Goal: Navigation & Orientation: Find specific page/section

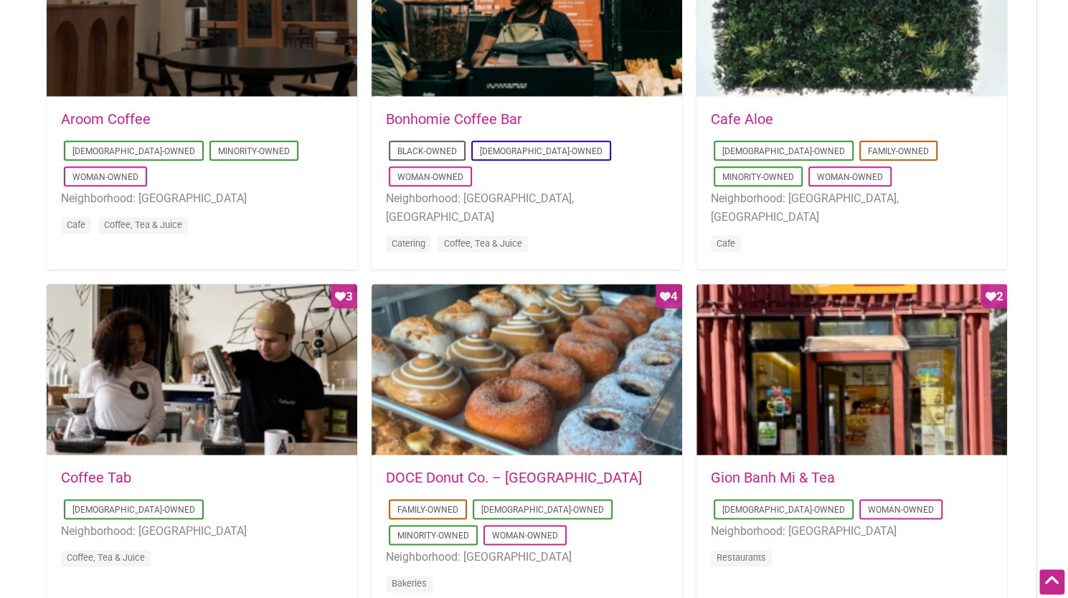
scroll to position [861, 0]
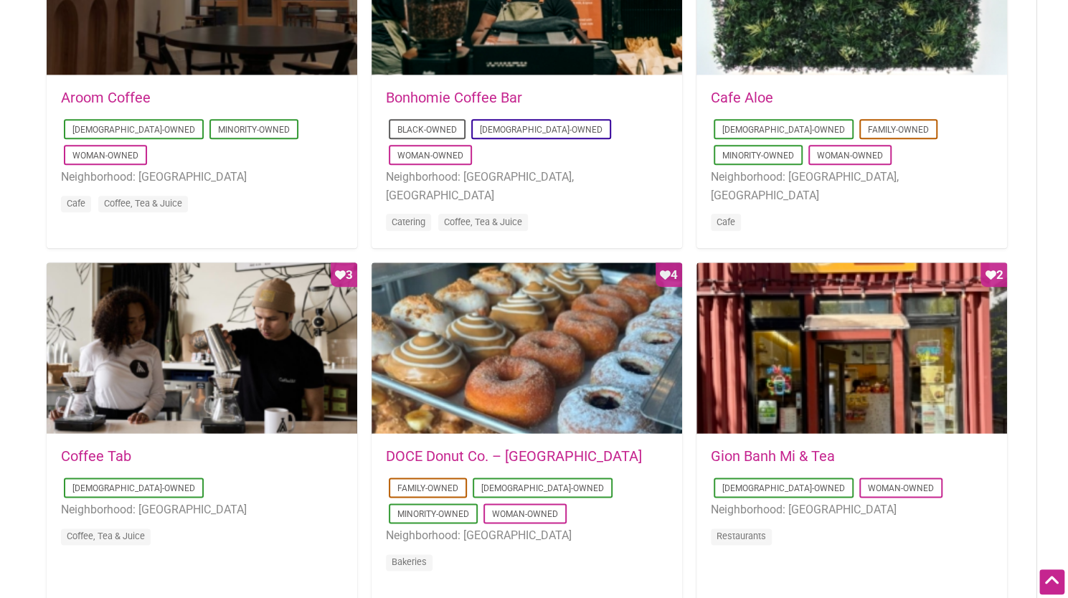
click at [725, 95] on link "Cafe Aloe" at bounding box center [742, 97] width 62 height 17
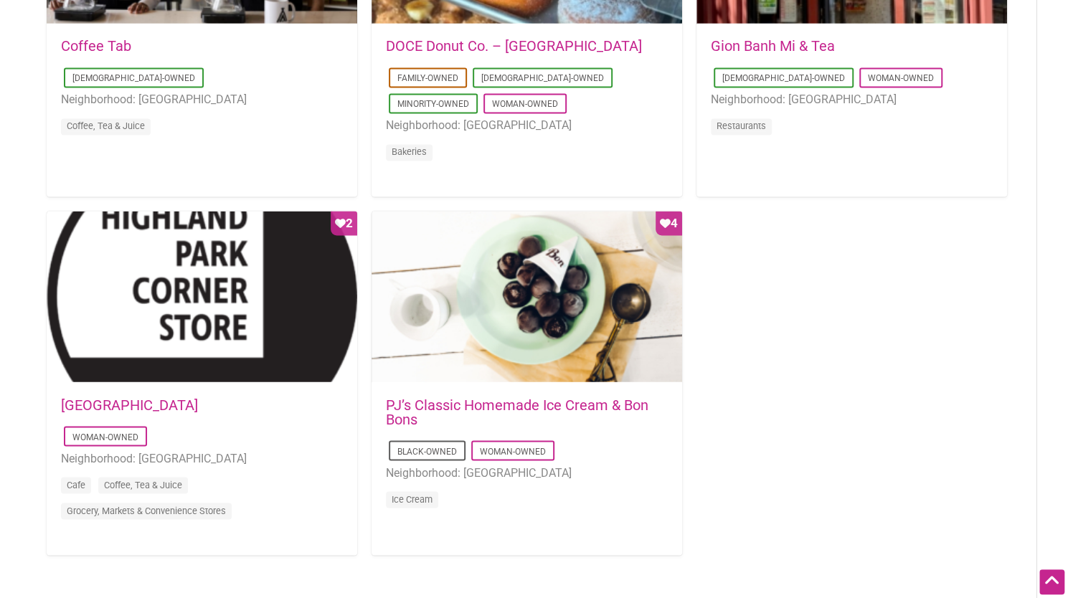
scroll to position [1363, 0]
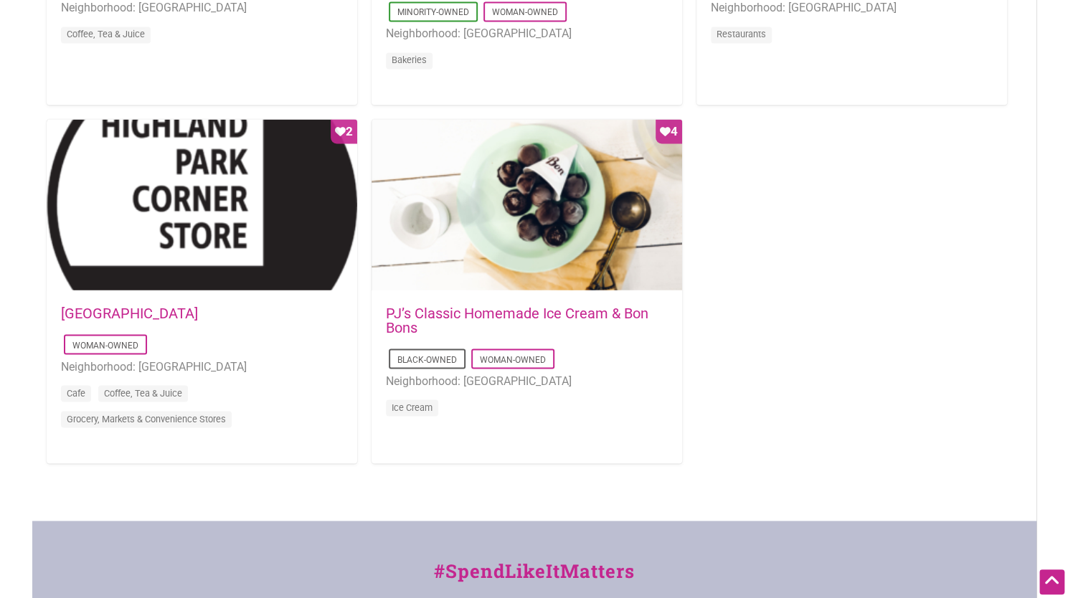
click at [437, 314] on link "PJ’s Classic Homemade Ice Cream & Bon Bons" at bounding box center [517, 320] width 263 height 32
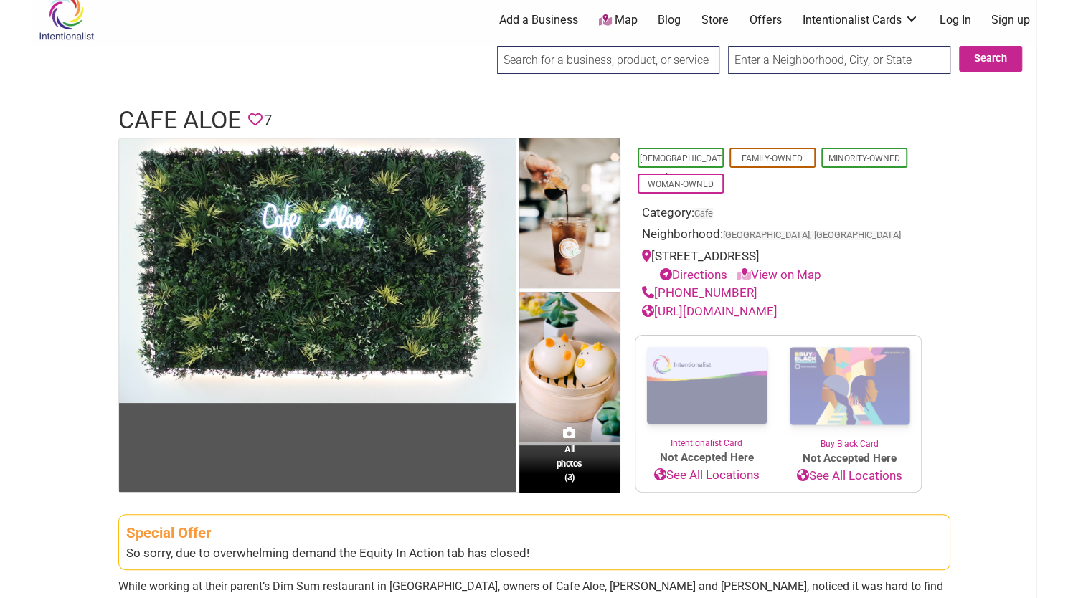
scroll to position [215, 0]
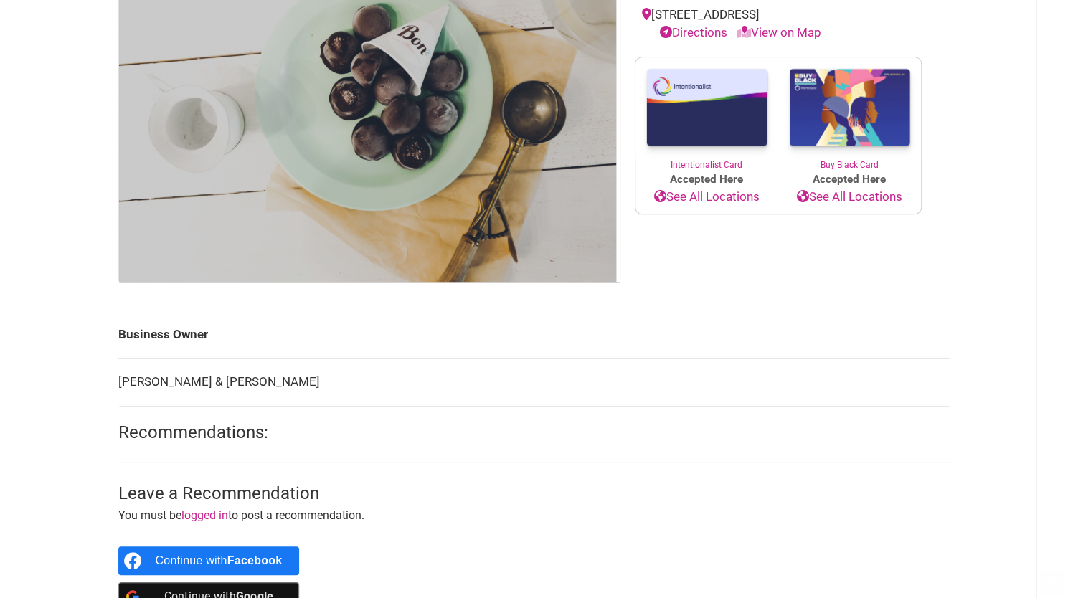
scroll to position [359, 0]
